Goal: Task Accomplishment & Management: Use online tool/utility

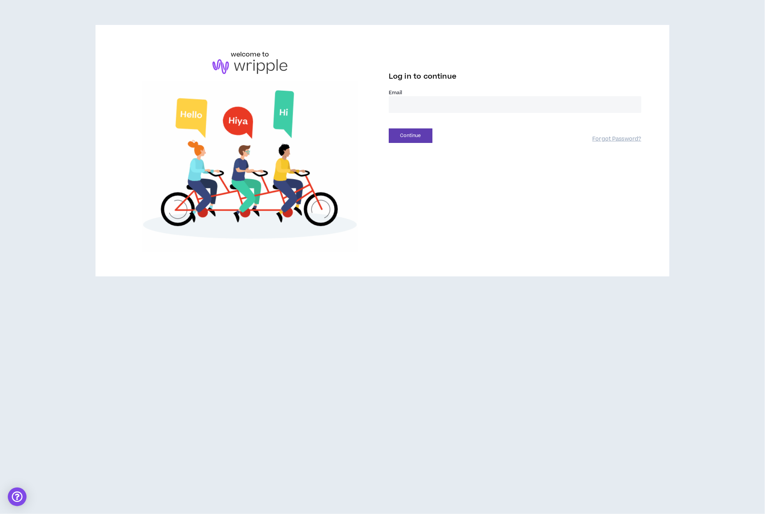
click at [427, 106] on input "email" at bounding box center [515, 104] width 253 height 17
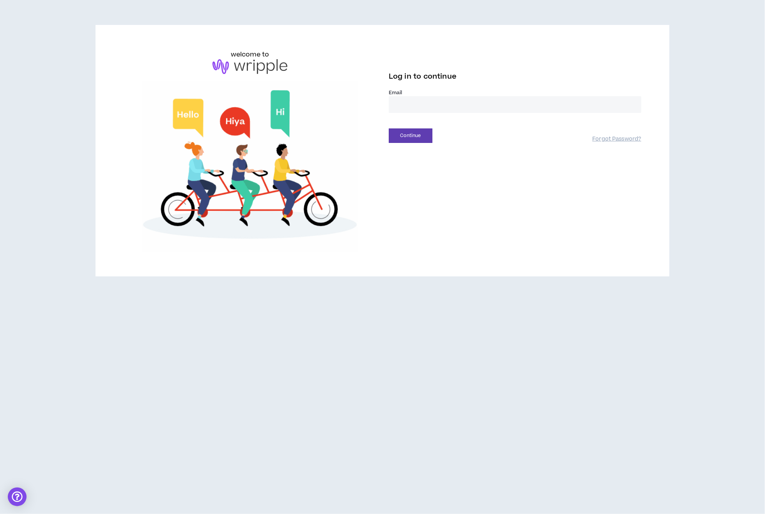
type input "**********"
click at [418, 138] on button "Continue" at bounding box center [411, 136] width 44 height 14
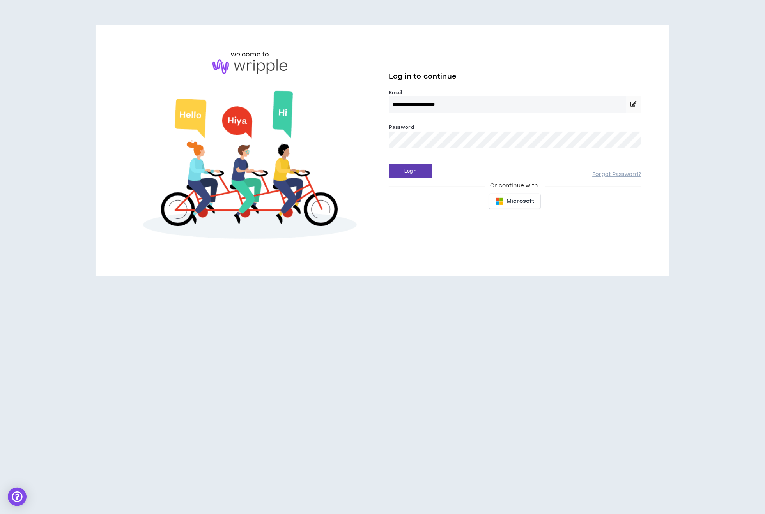
click at [440, 205] on div "Microsoft" at bounding box center [515, 202] width 253 height 16
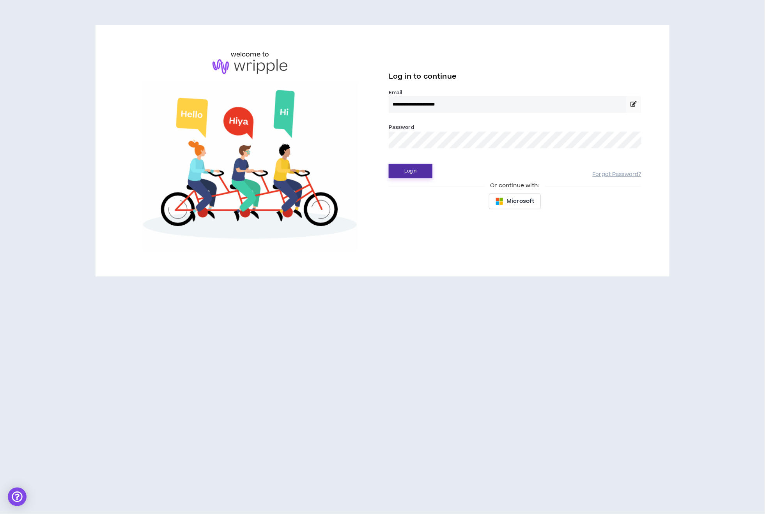
click at [414, 170] on button "Login" at bounding box center [411, 171] width 44 height 14
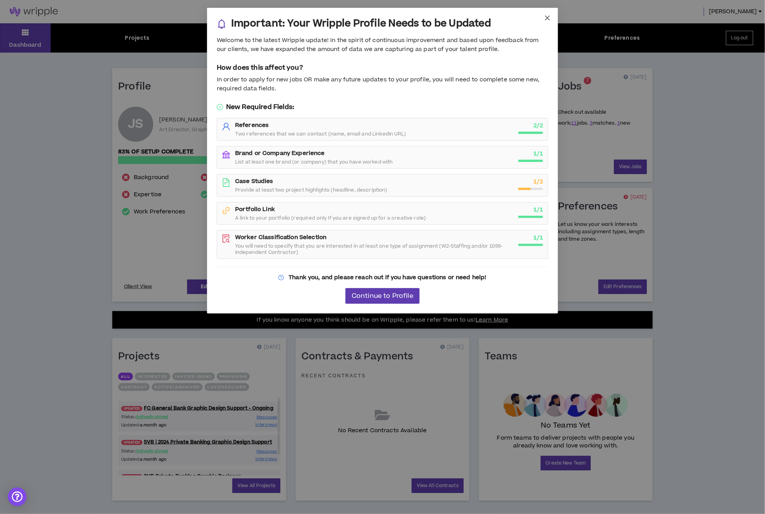
click at [549, 18] on icon "close" at bounding box center [547, 18] width 6 height 6
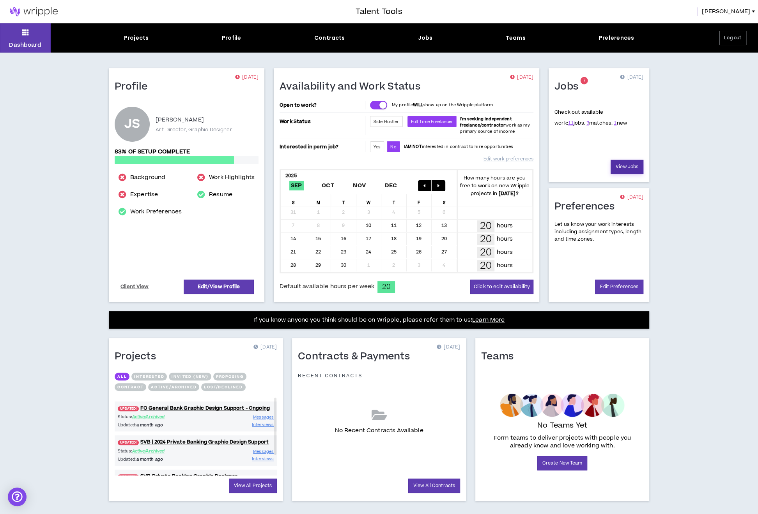
click at [626, 167] on link "View Jobs" at bounding box center [626, 167] width 33 height 14
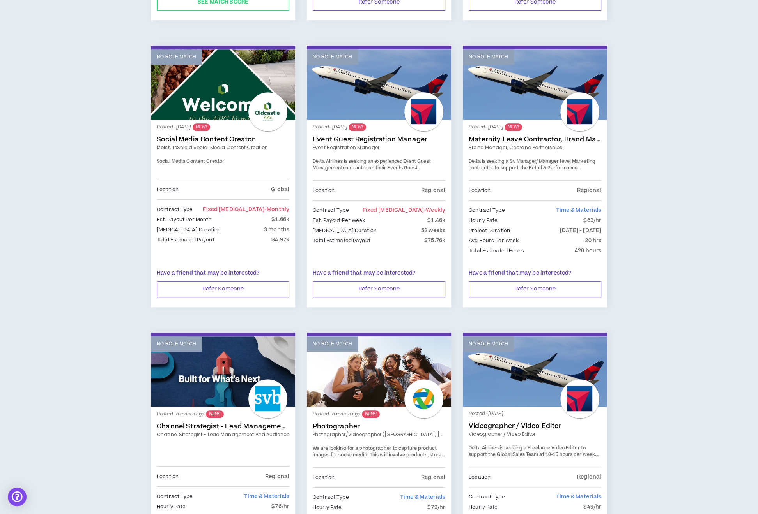
scroll to position [373, 0]
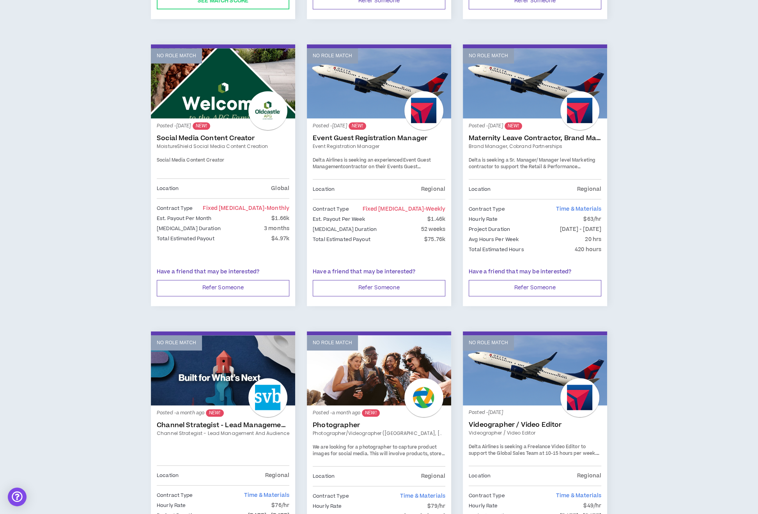
click at [555, 137] on link "Maternity Leave Contractor, Brand Marketing Manager (Cobrand Partnerships)" at bounding box center [534, 138] width 132 height 8
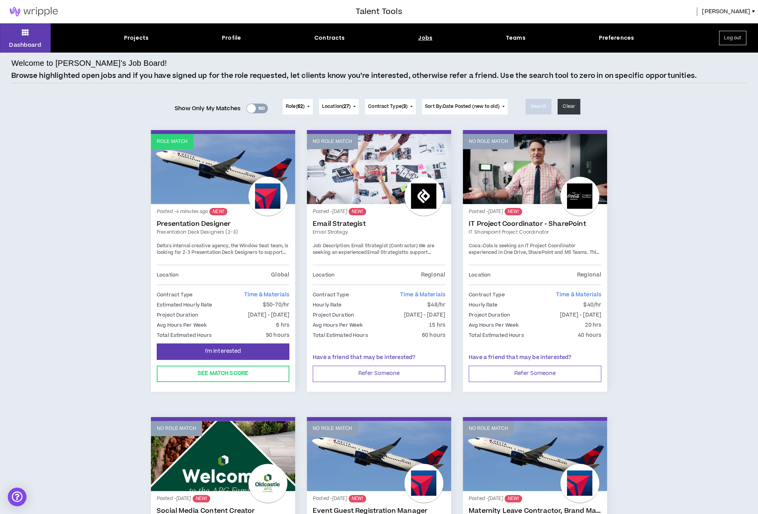
click at [261, 249] on span "Delta's internal creative agency, the Window Seat team, is looking for 2-3 Pres…" at bounding box center [222, 256] width 131 height 27
click at [256, 280] on div "Location Global" at bounding box center [223, 275] width 132 height 20
drag, startPoint x: 219, startPoint y: 228, endPoint x: 220, endPoint y: 222, distance: 6.4
click at [222, 224] on link "Presentation Designer" at bounding box center [223, 224] width 132 height 8
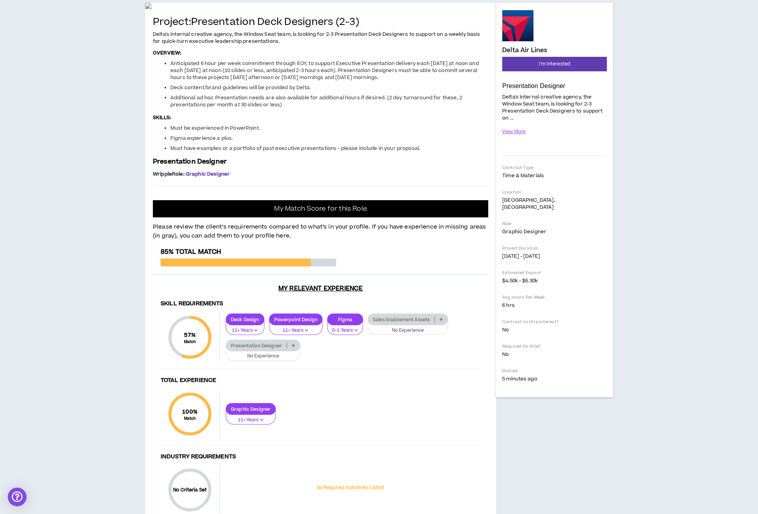
scroll to position [74, 0]
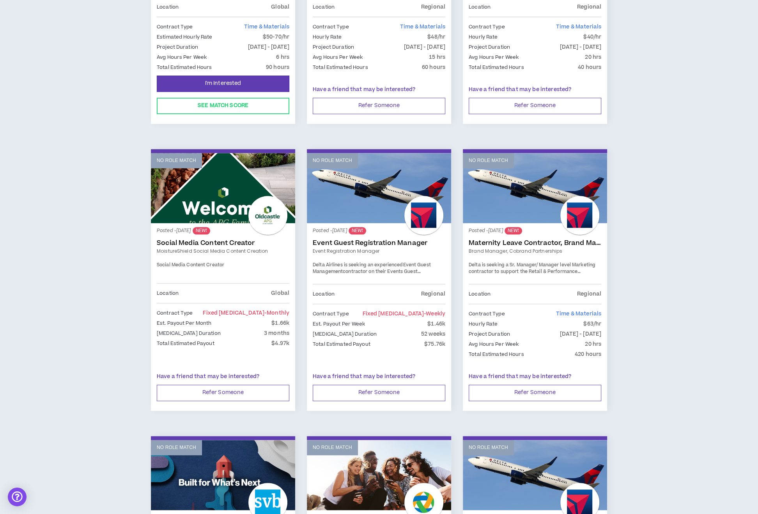
scroll to position [269, 0]
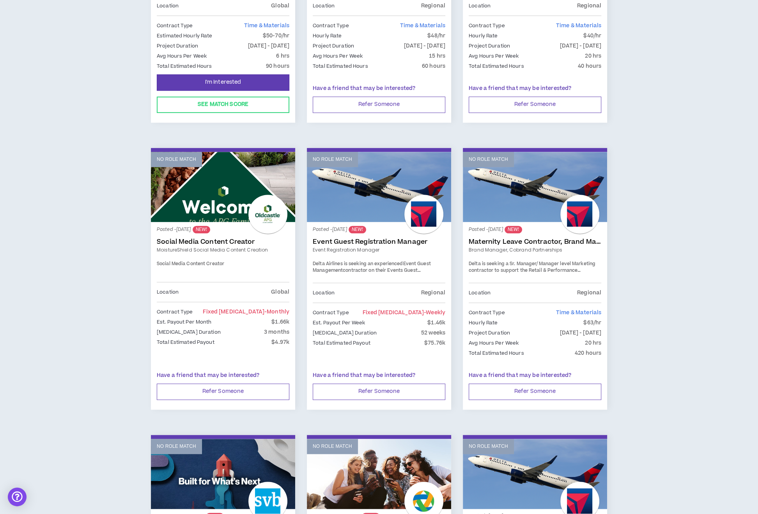
click at [409, 239] on link "Event Guest Registration Manager" at bounding box center [379, 242] width 132 height 8
